Goal: Participate in discussion: Engage in conversation with other users on a specific topic

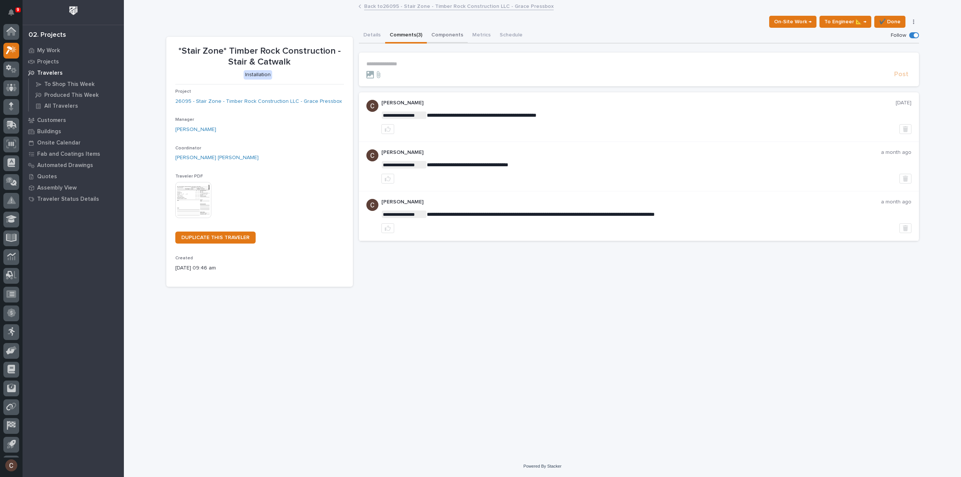
scroll to position [17, 0]
click at [266, 101] on link "26095 - Stair Zone - Timber Rock Construction LLC - Grace Pressbox" at bounding box center [258, 102] width 167 height 8
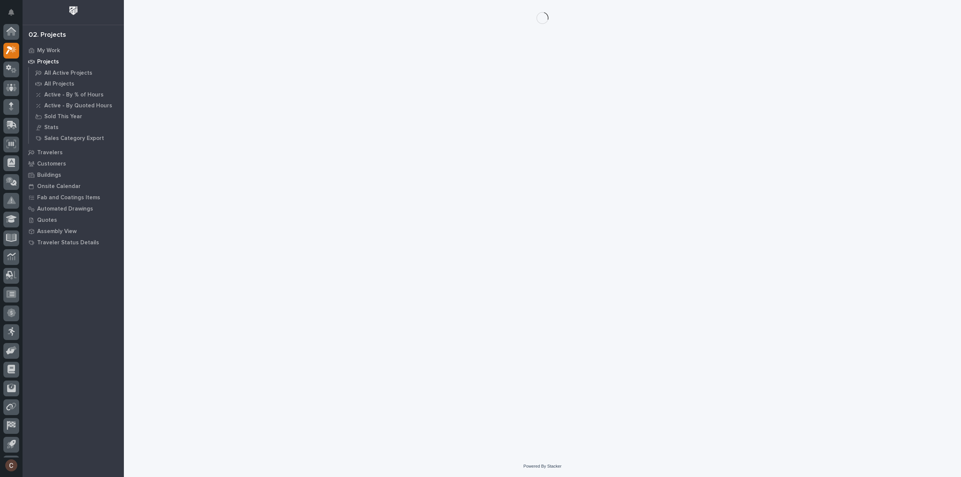
scroll to position [17, 0]
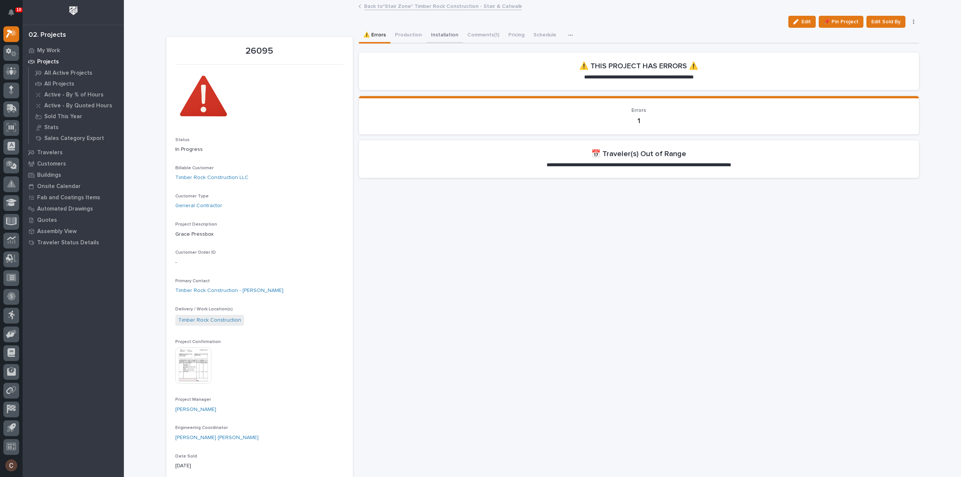
click at [433, 35] on button "Installation" at bounding box center [444, 36] width 36 height 16
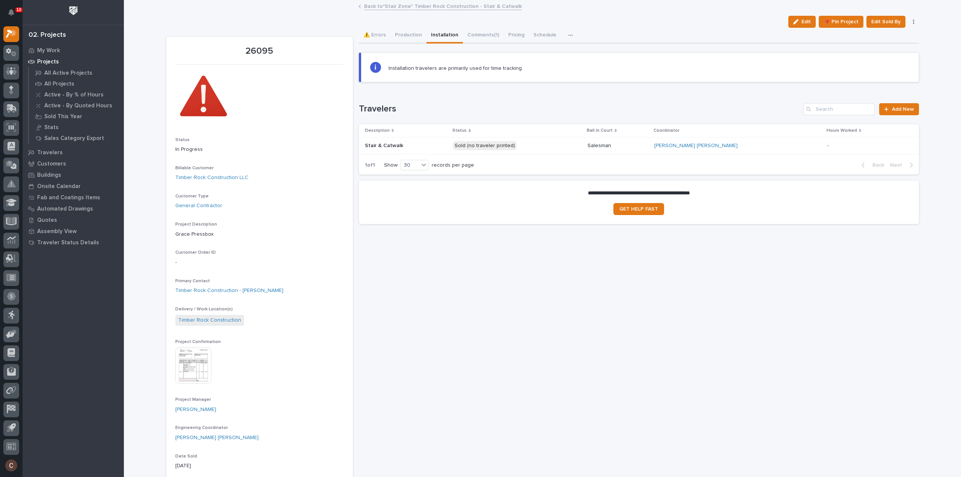
click at [558, 145] on p "Sold (no traveler printed)" at bounding box center [517, 145] width 128 height 9
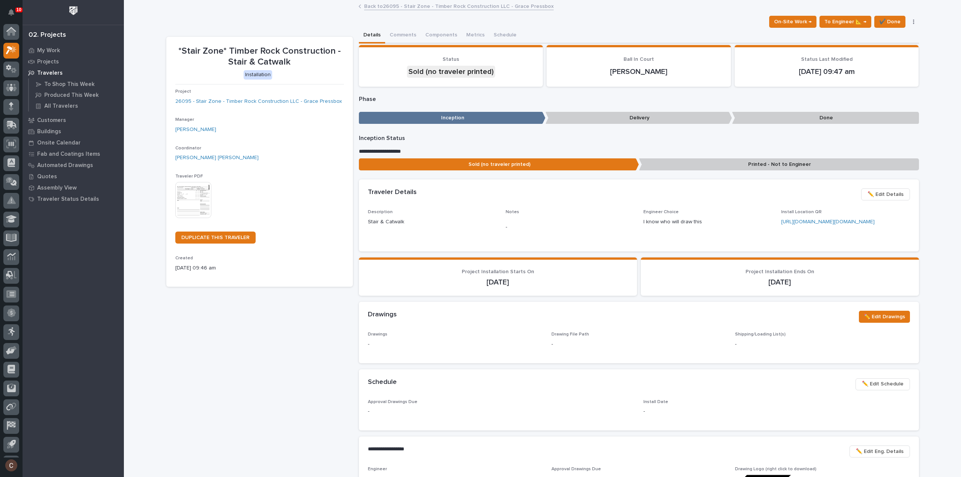
scroll to position [17, 0]
click at [399, 35] on button "Comments (3)" at bounding box center [406, 36] width 42 height 16
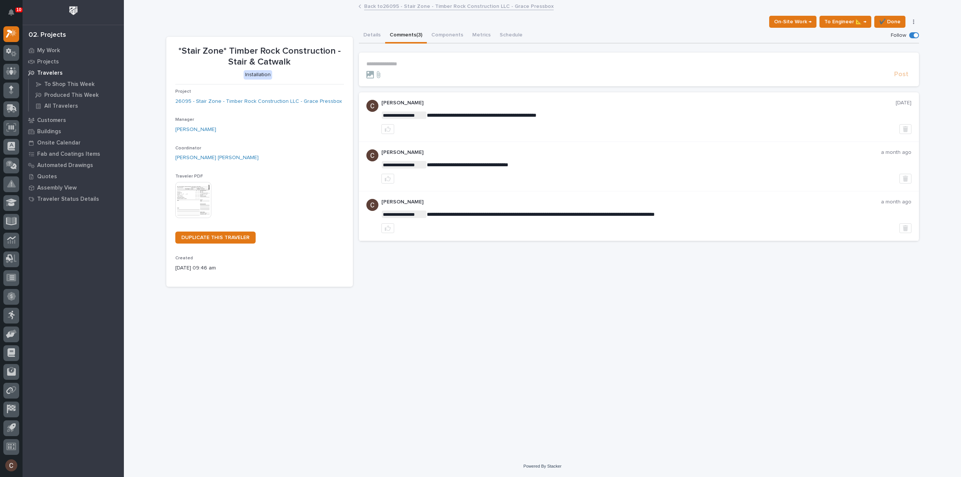
click at [421, 67] on div "**********" at bounding box center [638, 64] width 545 height 6
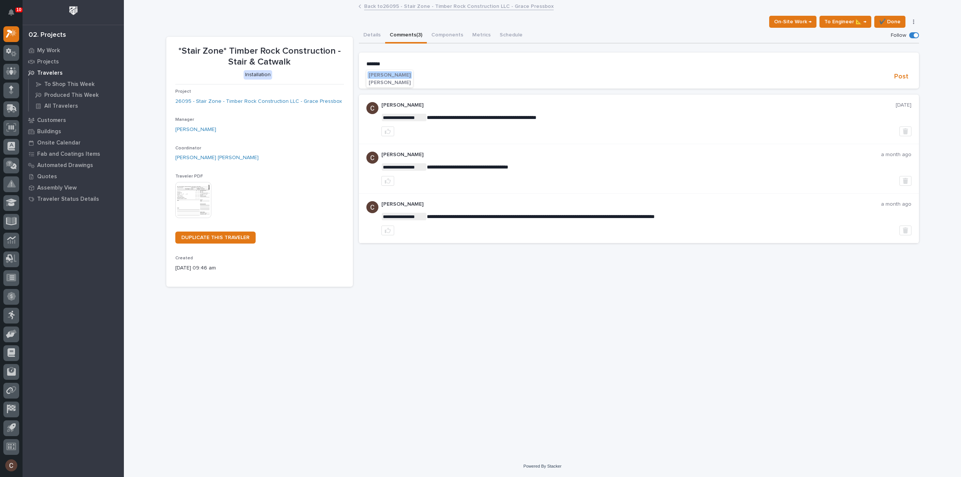
click at [399, 75] on span "Jeremy Whetstone" at bounding box center [390, 74] width 42 height 5
click at [427, 65] on p "**********" at bounding box center [638, 65] width 545 height 8
click at [894, 76] on button "Post" at bounding box center [901, 78] width 20 height 9
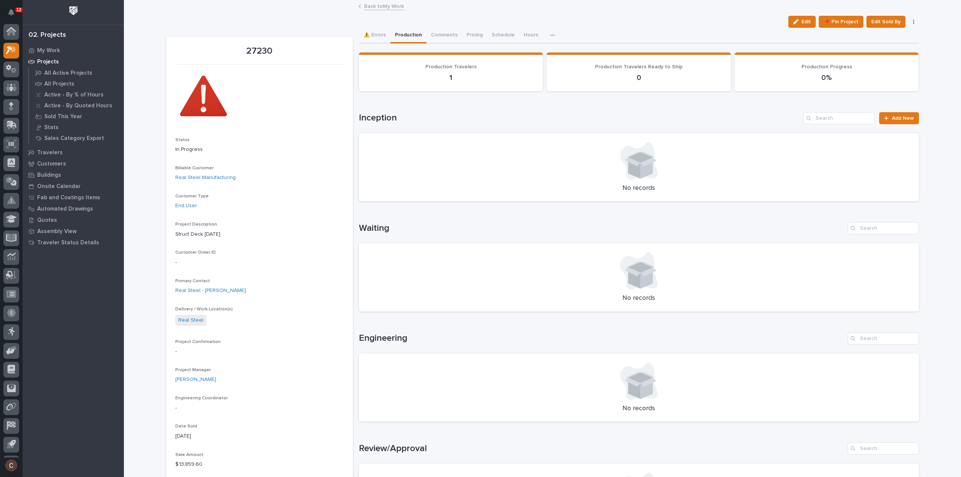
scroll to position [17, 0]
